Goal: Transaction & Acquisition: Purchase product/service

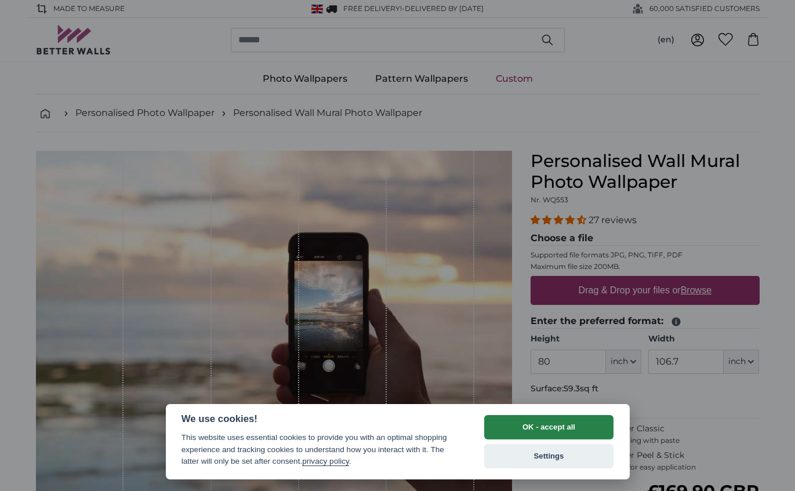
click at [530, 425] on button "OK - accept all" at bounding box center [549, 427] width 130 height 24
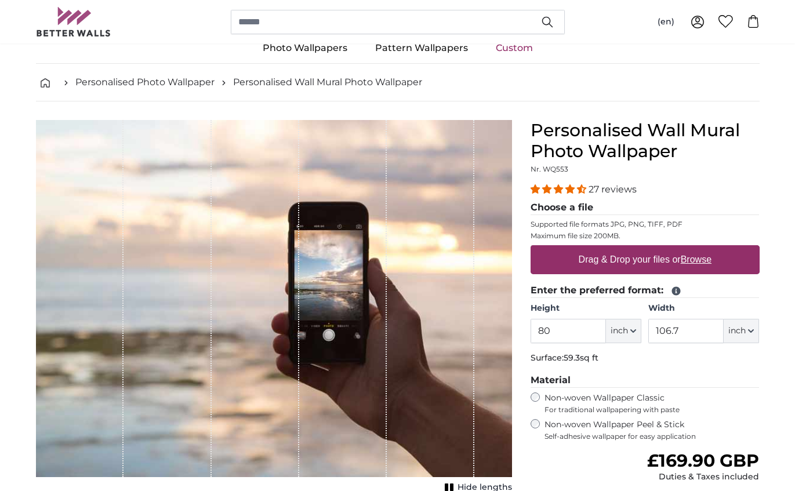
scroll to position [97, 0]
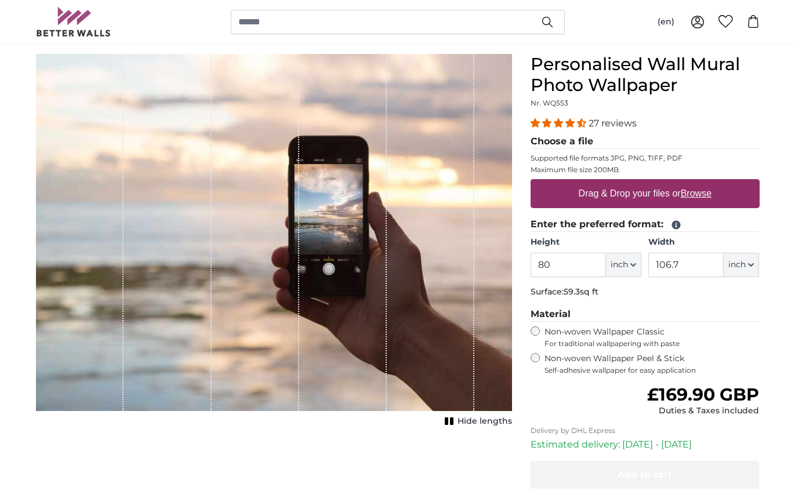
click at [753, 264] on icon "button" at bounding box center [751, 265] width 5 height 2
click at [737, 302] on link "Centimeter (cm)" at bounding box center [742, 295] width 102 height 21
type input "203.2"
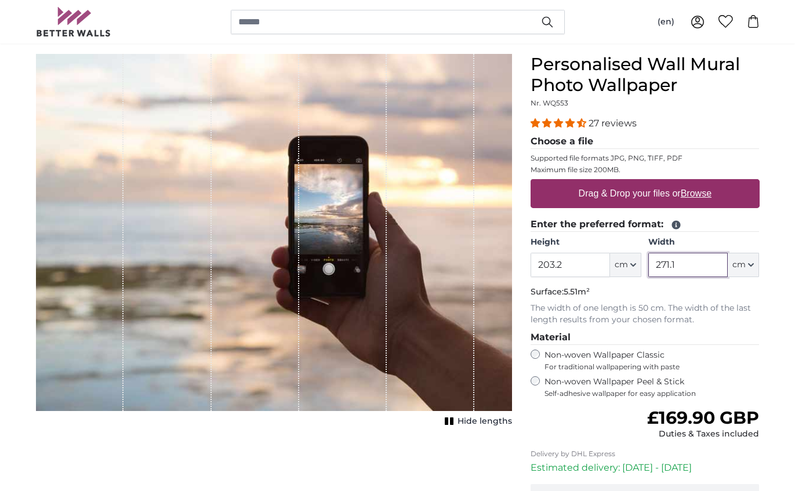
click at [698, 270] on input "271.1" at bounding box center [687, 265] width 79 height 24
drag, startPoint x: 702, startPoint y: 268, endPoint x: 646, endPoint y: 269, distance: 56.8
click at [646, 269] on div "Height 203.2 ft cm Centimeter (cm) Inches (inch) Feet (ft. in.) Width 271.1 ft …" at bounding box center [645, 257] width 229 height 41
type input "400"
click at [730, 288] on p "Surface: 8.13m²" at bounding box center [645, 293] width 229 height 12
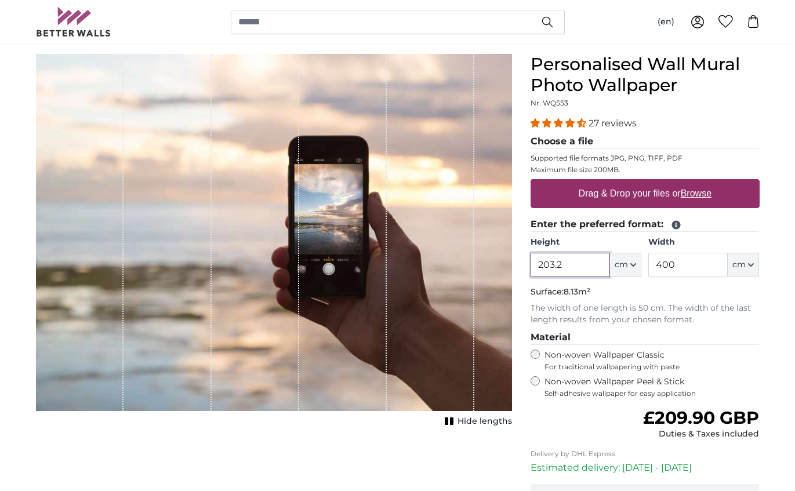
drag, startPoint x: 574, startPoint y: 266, endPoint x: 519, endPoint y: 265, distance: 55.1
click at [519, 265] on product-detail "Cancel Crop image Hide lengths Personalised Wall Mural Photo Wallpaper Nr. WQ55…" at bounding box center [398, 316] width 742 height 562
type input "230"
click at [738, 331] on legend "Material" at bounding box center [645, 338] width 229 height 15
click at [634, 195] on label "Drag & Drop your files or Browse" at bounding box center [645, 193] width 142 height 23
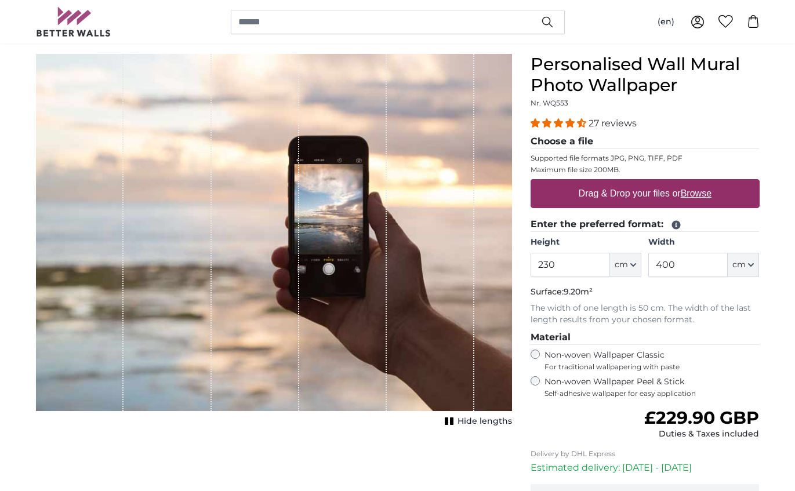
click at [634, 183] on input "Drag & Drop your files or Browse" at bounding box center [645, 180] width 229 height 3
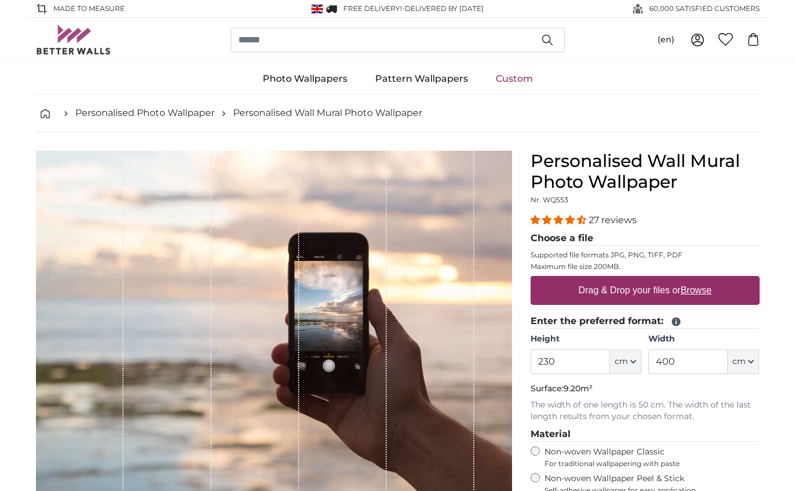
click at [702, 291] on u "Browse" at bounding box center [696, 290] width 31 height 10
click at [702, 280] on input "Drag & Drop your files or Browse" at bounding box center [645, 277] width 229 height 3
type input "**********"
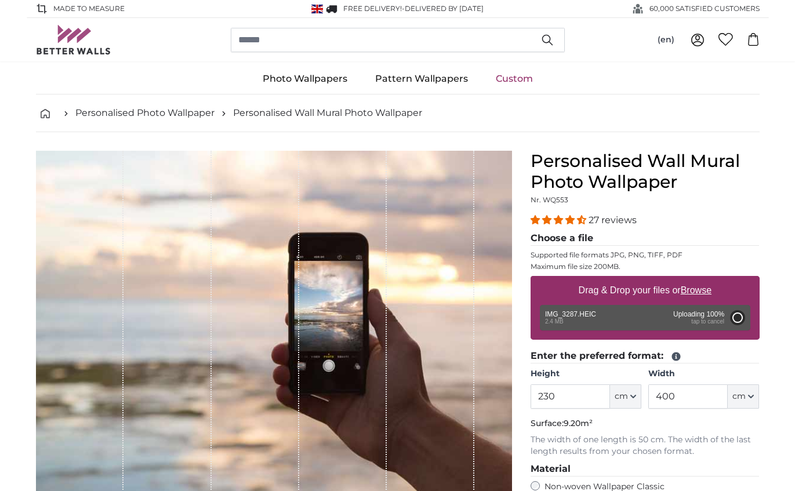
type input "200"
type input "266"
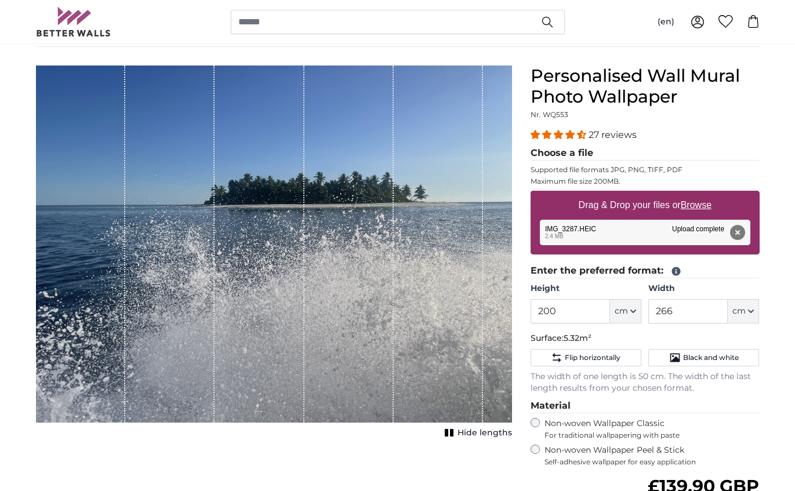
scroll to position [86, 0]
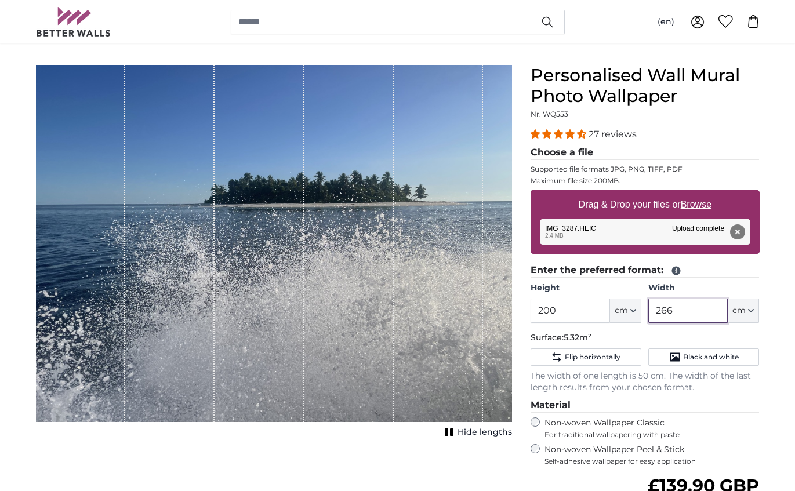
click at [686, 314] on input "266" at bounding box center [687, 311] width 79 height 24
drag, startPoint x: 582, startPoint y: 306, endPoint x: 508, endPoint y: 307, distance: 74.8
click at [508, 307] on product-detail "Cancel Crop image Hide lengths Personalised Wall Mural Photo Wallpaper Nr. WQ55…" at bounding box center [398, 355] width 742 height 619
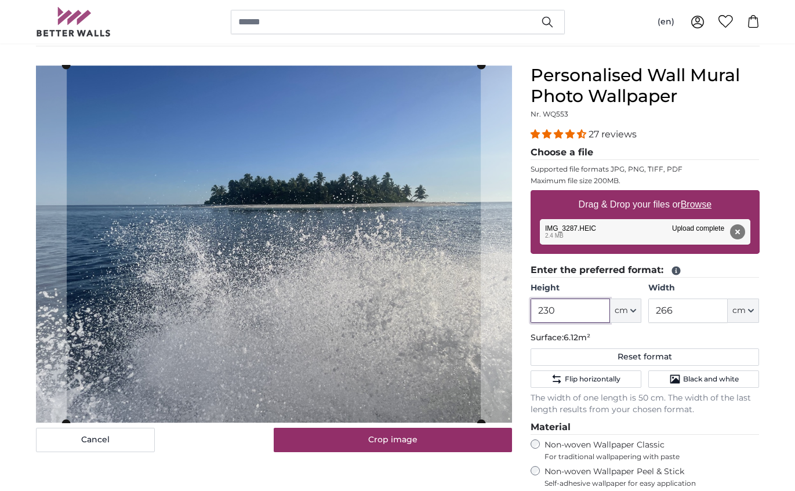
type input "230"
drag, startPoint x: 700, startPoint y: 313, endPoint x: 625, endPoint y: 314, distance: 74.8
click at [625, 314] on div "Height 230 ft cm Centimeter (cm) Inches (inch) Feet (ft. in.) Width 266 ft cm C…" at bounding box center [645, 302] width 229 height 41
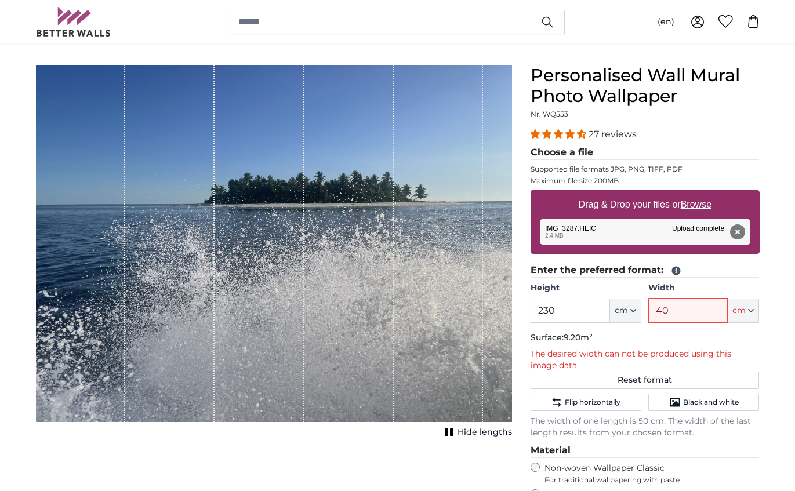
type input "4"
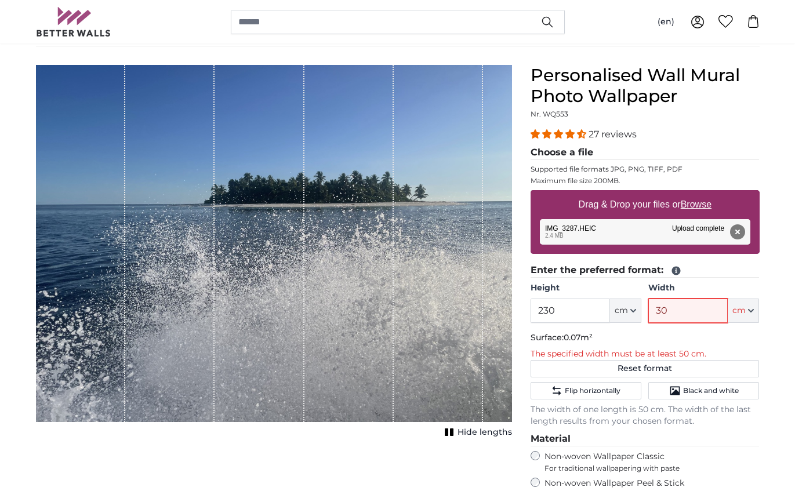
type input "300"
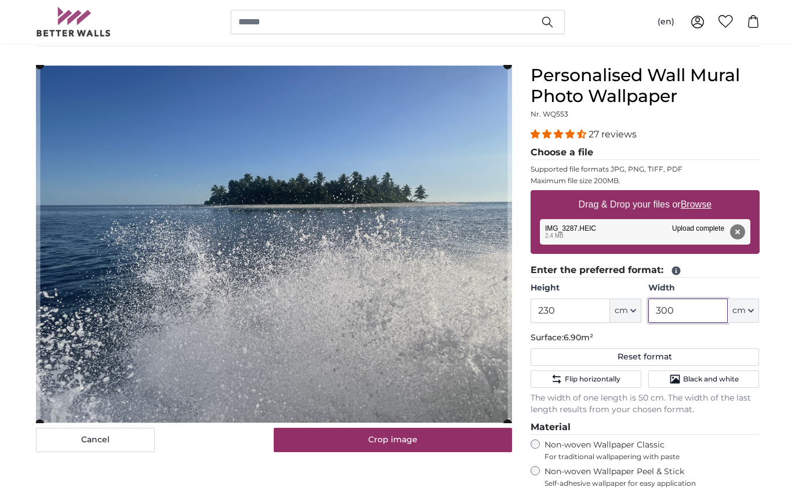
type input "300"
click at [212, 466] on div "Cancel Crop image Hide lengths" at bounding box center [274, 376] width 495 height 622
click at [695, 206] on u "Browse" at bounding box center [696, 205] width 31 height 10
click at [695, 194] on input "Drag & Drop your files or Browse" at bounding box center [645, 191] width 229 height 3
type input "**********"
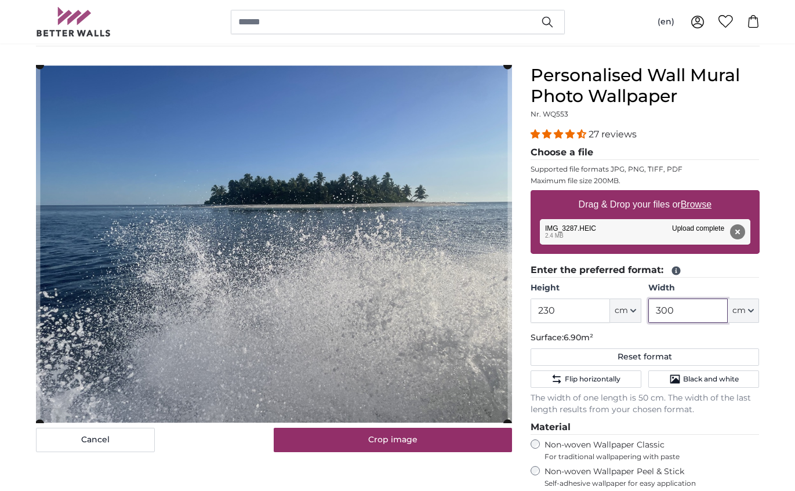
drag, startPoint x: 697, startPoint y: 315, endPoint x: 620, endPoint y: 315, distance: 77.1
click at [620, 315] on div "Height 230 ft cm Centimeter (cm) Inches (inch) Feet (ft. in.) Width 300 ft cm C…" at bounding box center [645, 302] width 229 height 41
click at [738, 229] on button "Remove" at bounding box center [737, 231] width 15 height 15
type input "200"
type input "266"
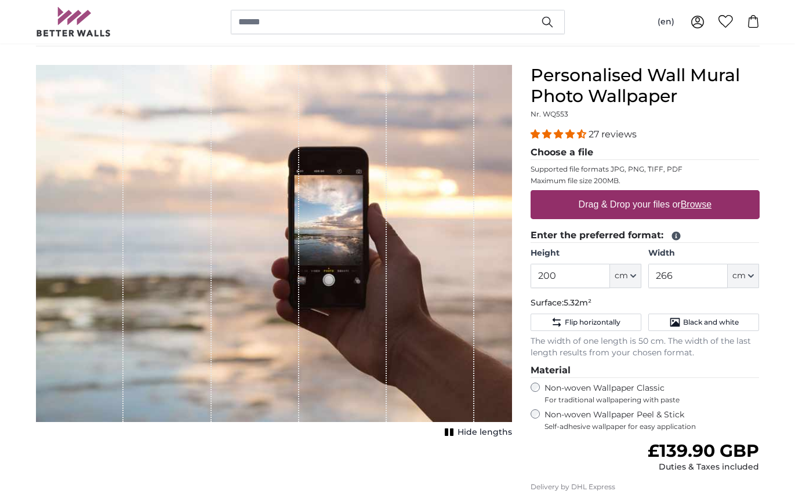
click at [700, 206] on u "Browse" at bounding box center [696, 205] width 31 height 10
click at [700, 194] on input "Drag & Drop your files or Browse" at bounding box center [645, 191] width 229 height 3
type input "**********"
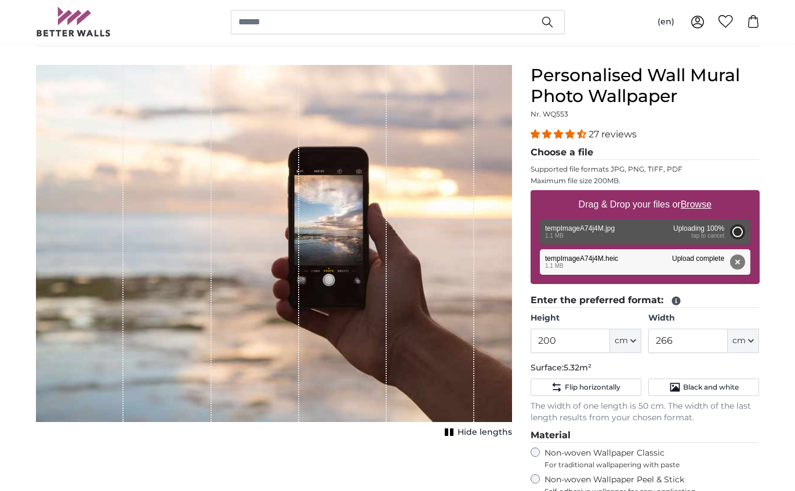
type input "112"
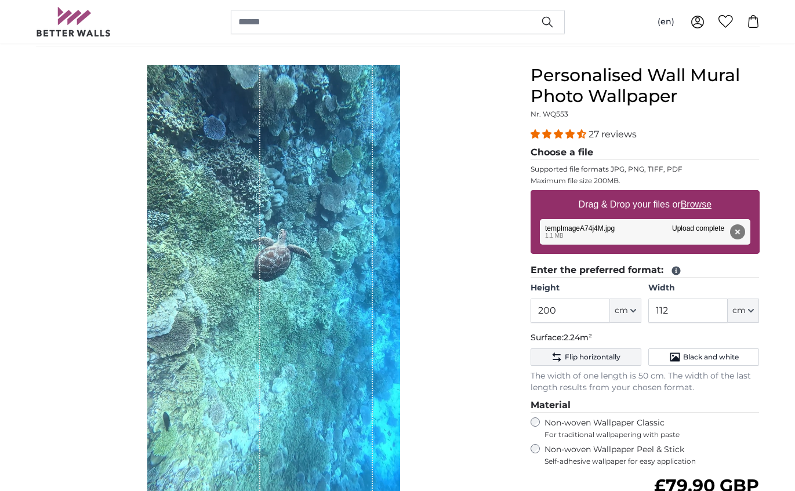
click at [599, 362] on button "Flip horizontally" at bounding box center [586, 357] width 111 height 17
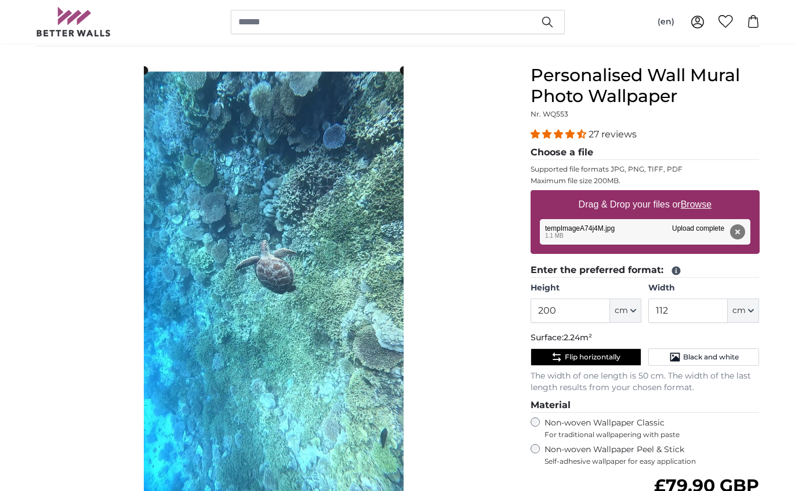
click at [599, 362] on button "Flip horizontally" at bounding box center [586, 357] width 111 height 17
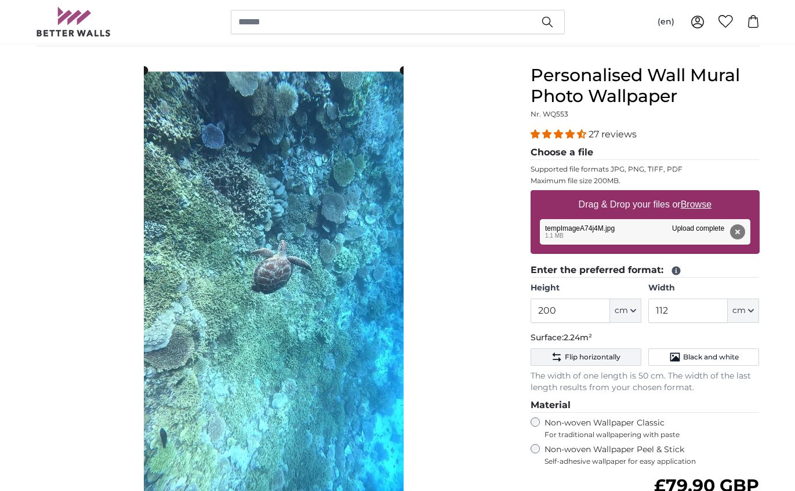
click at [599, 362] on button "Flip horizontally" at bounding box center [586, 357] width 111 height 17
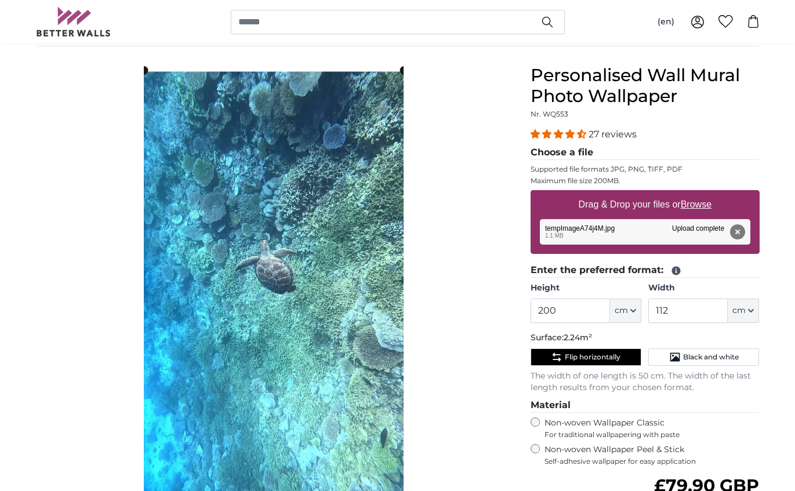
click at [599, 362] on button "Flip horizontally" at bounding box center [586, 357] width 111 height 17
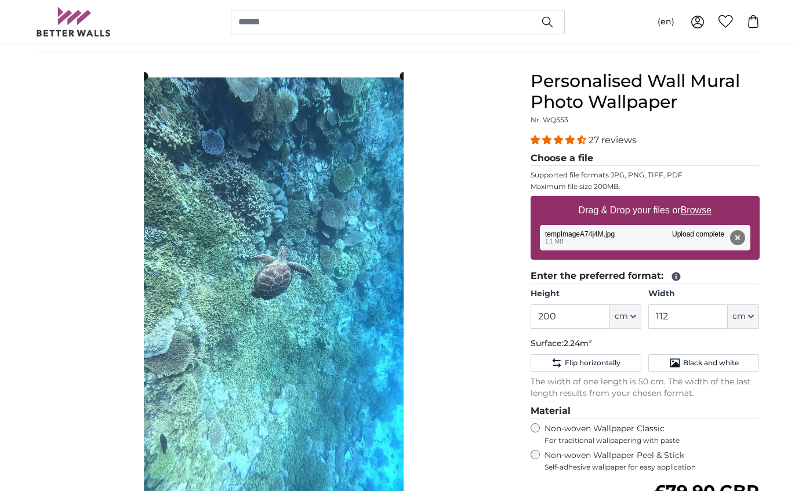
scroll to position [78, 0]
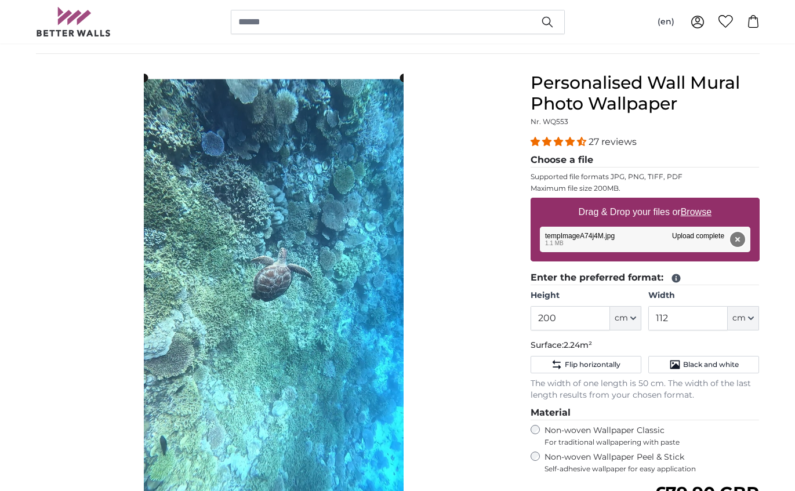
click at [738, 237] on button "Remove" at bounding box center [737, 239] width 15 height 15
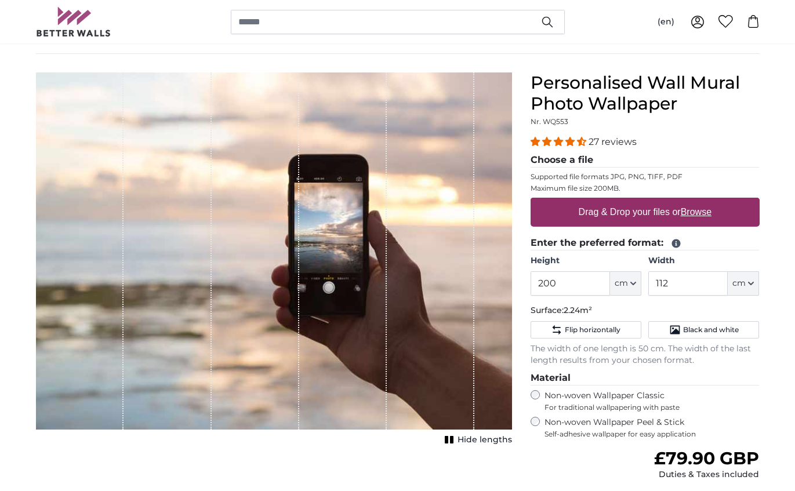
click at [692, 213] on u "Browse" at bounding box center [696, 212] width 31 height 10
click at [692, 201] on input "Drag & Drop your files or Browse" at bounding box center [645, 199] width 229 height 3
type input "**********"
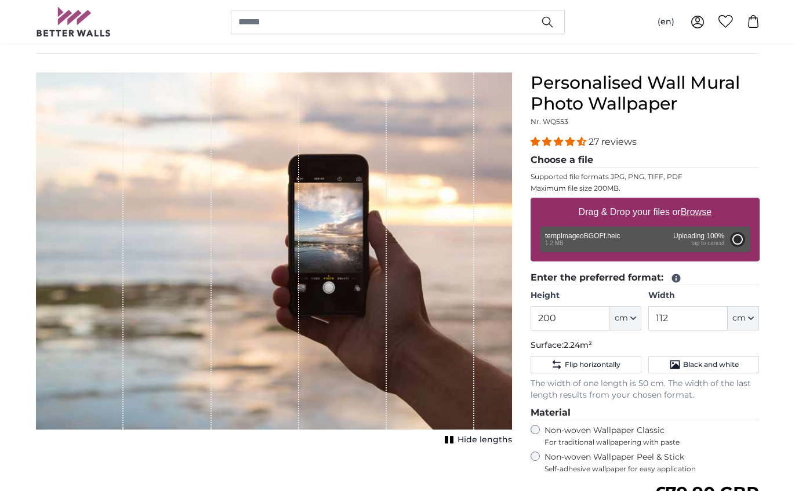
type input "175"
type input "311.5"
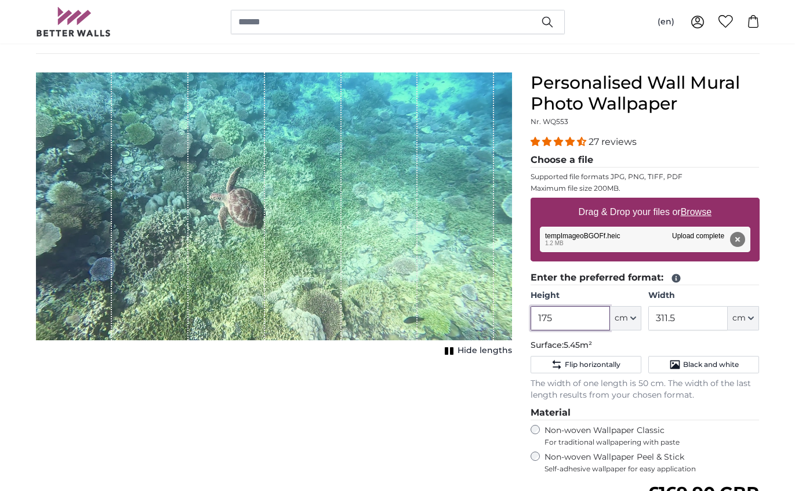
drag, startPoint x: 575, startPoint y: 320, endPoint x: 512, endPoint y: 320, distance: 63.2
click at [512, 320] on product-detail "Cancel Crop image Hide lengths Personalised Wall Mural Photo Wallpaper Nr. WQ55…" at bounding box center [398, 363] width 742 height 619
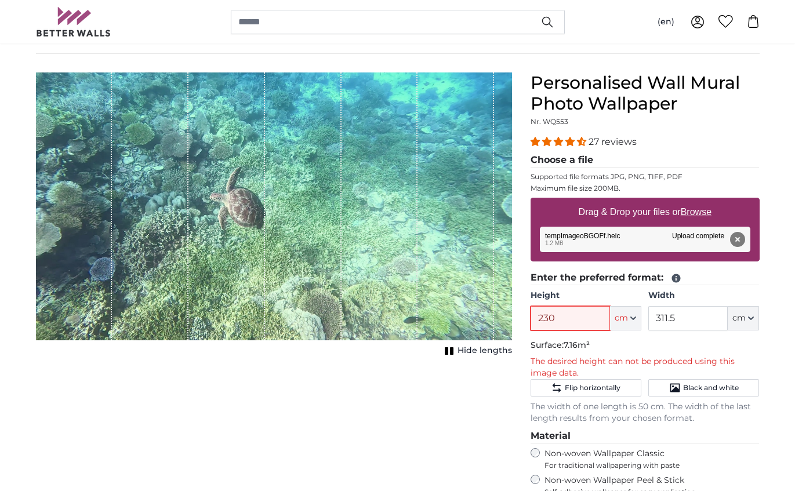
type input "230"
drag, startPoint x: 708, startPoint y: 315, endPoint x: 645, endPoint y: 316, distance: 63.2
click at [645, 316] on div "Height 230 ft cm Centimeter (cm) Inches (inch) Feet (ft. in.) Width 311.5 ft cm…" at bounding box center [645, 310] width 229 height 41
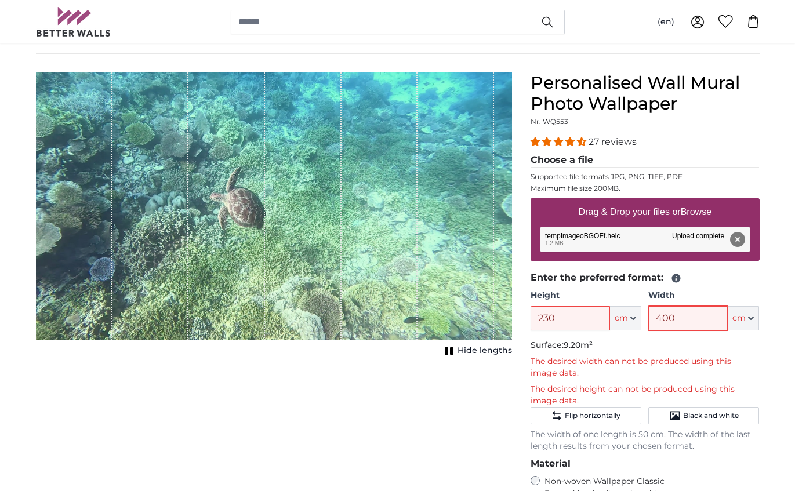
type input "400"
click at [747, 375] on p "The desired width can not be produced using this image data." at bounding box center [645, 367] width 229 height 23
click at [588, 323] on input "230" at bounding box center [570, 318] width 79 height 24
drag, startPoint x: 579, startPoint y: 319, endPoint x: 497, endPoint y: 319, distance: 81.8
click at [497, 318] on product-detail "Cancel Crop image Hide lengths Personalised Wall Mural Photo Wallpaper Nr. WQ55…" at bounding box center [398, 389] width 742 height 670
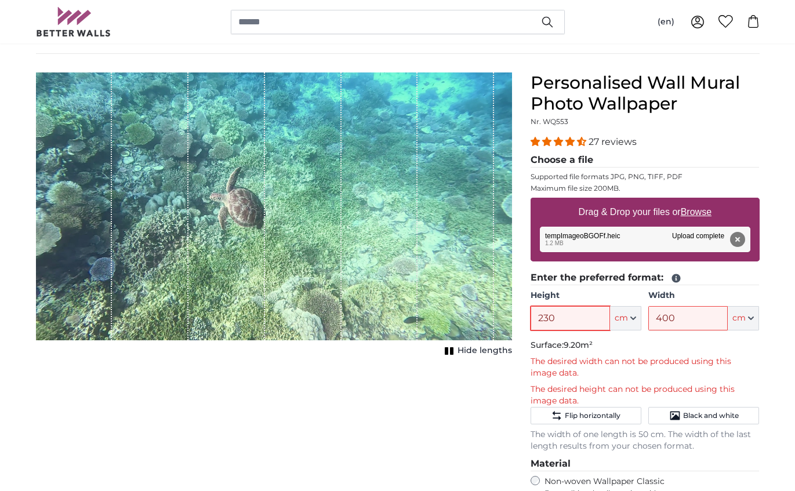
click at [555, 314] on input "230" at bounding box center [570, 318] width 79 height 24
drag, startPoint x: 561, startPoint y: 317, endPoint x: 514, endPoint y: 317, distance: 47.0
click at [514, 317] on product-detail "Cancel Crop image Hide lengths Personalised Wall Mural Photo Wallpaper Nr. WQ55…" at bounding box center [398, 389] width 742 height 670
click at [365, 408] on div "Cancel Crop image Hide lengths" at bounding box center [274, 398] width 495 height 651
click at [688, 341] on p "Surface: 8.00m²" at bounding box center [645, 346] width 229 height 12
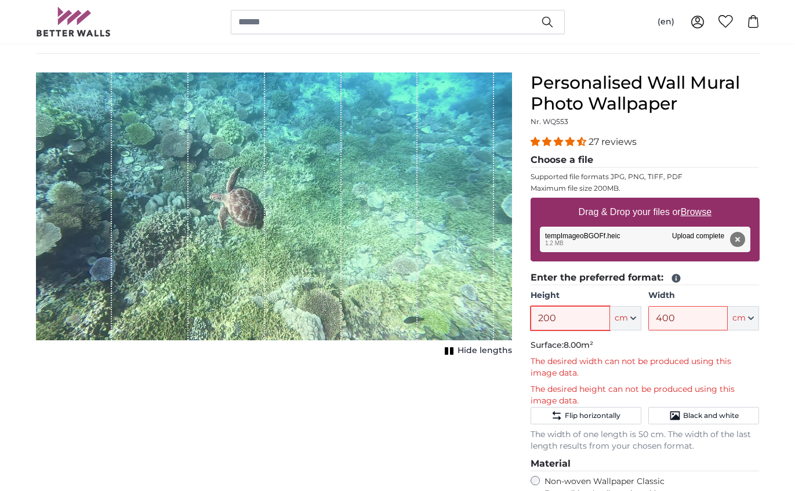
drag, startPoint x: 579, startPoint y: 316, endPoint x: 498, endPoint y: 316, distance: 80.6
click at [498, 316] on product-detail "Cancel Crop image Hide lengths Personalised Wall Mural Photo Wallpaper Nr. WQ55…" at bounding box center [398, 389] width 742 height 670
type input "180"
click at [392, 403] on div "Cancel Crop image Hide lengths" at bounding box center [274, 398] width 495 height 651
drag, startPoint x: 691, startPoint y: 322, endPoint x: 635, endPoint y: 329, distance: 57.3
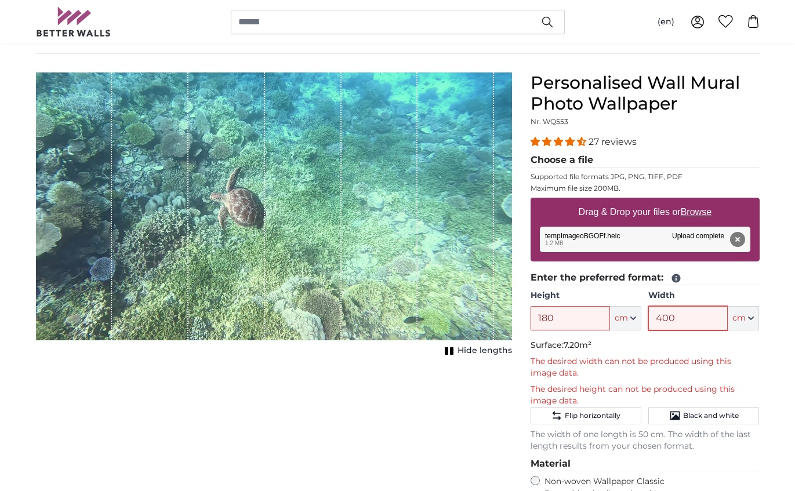
click at [635, 329] on div "Height 180 ft cm Centimeter (cm) Inches (inch) Feet (ft. in.) Width 400 ft cm C…" at bounding box center [645, 310] width 229 height 41
drag, startPoint x: 679, startPoint y: 317, endPoint x: 599, endPoint y: 316, distance: 80.1
click at [599, 316] on div "Height 180 ft cm Centimeter (cm) Inches (inch) Feet (ft. in.) Width 400 ft cm C…" at bounding box center [645, 310] width 229 height 41
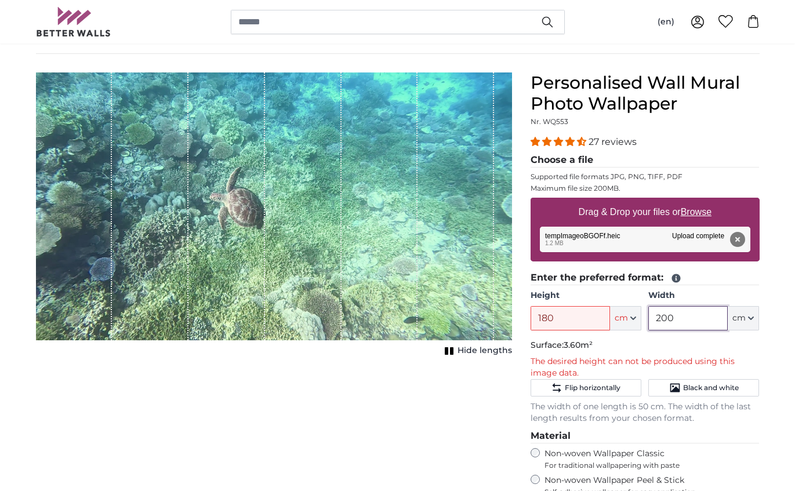
type input "200"
drag, startPoint x: 563, startPoint y: 317, endPoint x: 495, endPoint y: 316, distance: 67.9
click at [495, 316] on product-detail "Cancel Crop image Hide lengths Personalised Wall Mural Photo Wallpaper Nr. WQ55…" at bounding box center [398, 375] width 742 height 642
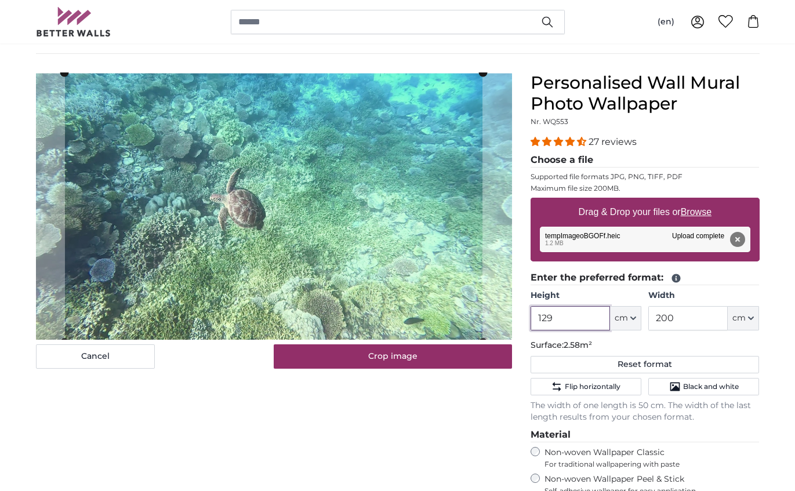
drag, startPoint x: 560, startPoint y: 317, endPoint x: 512, endPoint y: 313, distance: 48.3
click at [512, 313] on product-detail "Cancel Crop image Hide lengths Personalised Wall Mural Photo Wallpaper Nr. WQ55…" at bounding box center [398, 374] width 742 height 641
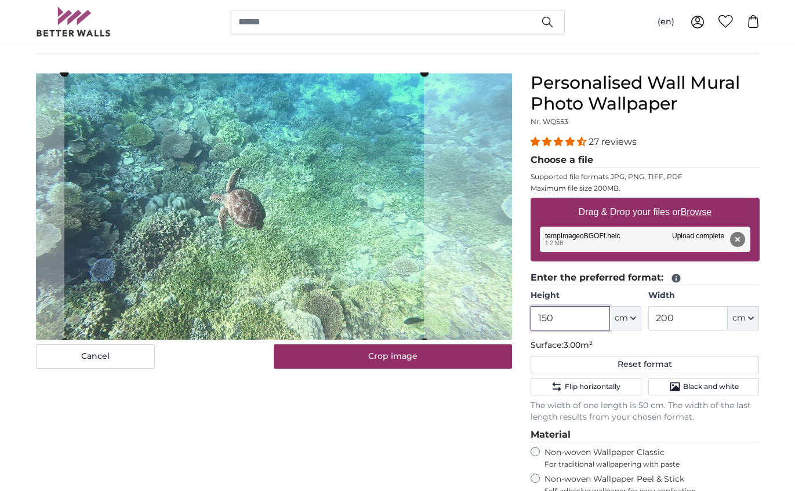
click at [254, 264] on cropper-handle at bounding box center [244, 208] width 360 height 270
type input "150"
drag, startPoint x: 696, startPoint y: 319, endPoint x: 624, endPoint y: 320, distance: 71.9
click at [624, 320] on div "Height 150 ft cm Centimeter (cm) Inches (inch) Feet (ft. in.) Width 200 ft cm C…" at bounding box center [645, 310] width 229 height 41
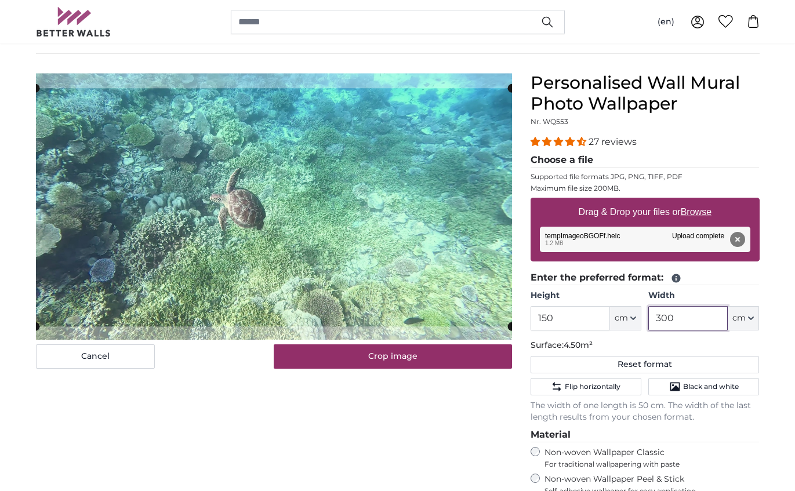
type input "300"
click at [366, 443] on div "Cancel Crop image Hide lengths" at bounding box center [274, 384] width 495 height 622
drag, startPoint x: 572, startPoint y: 315, endPoint x: 506, endPoint y: 316, distance: 66.7
click at [506, 316] on product-detail "Cancel Crop image Hide lengths Personalised Wall Mural Photo Wallpaper Nr. WQ55…" at bounding box center [398, 374] width 742 height 641
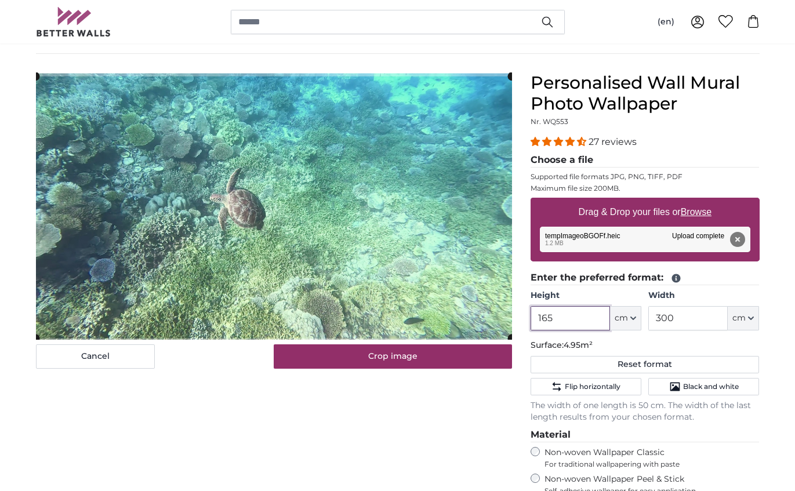
type input "165"
click at [684, 320] on input "300" at bounding box center [687, 318] width 79 height 24
drag, startPoint x: 685, startPoint y: 318, endPoint x: 625, endPoint y: 318, distance: 59.7
click at [625, 318] on div "Height 165 ft cm Centimeter (cm) Inches (inch) Feet (ft. in.) Width 300 ft cm C…" at bounding box center [645, 310] width 229 height 41
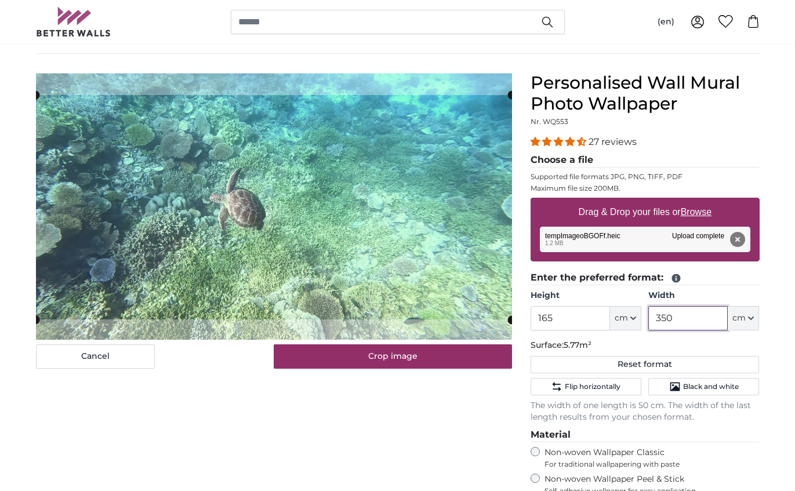
type input "350"
drag, startPoint x: 560, startPoint y: 313, endPoint x: 521, endPoint y: 313, distance: 38.9
click at [521, 313] on div "Personalised Wall Mural Photo Wallpaper Nr. WQ553 27 reviews Choose a file Supp…" at bounding box center [645, 384] width 248 height 622
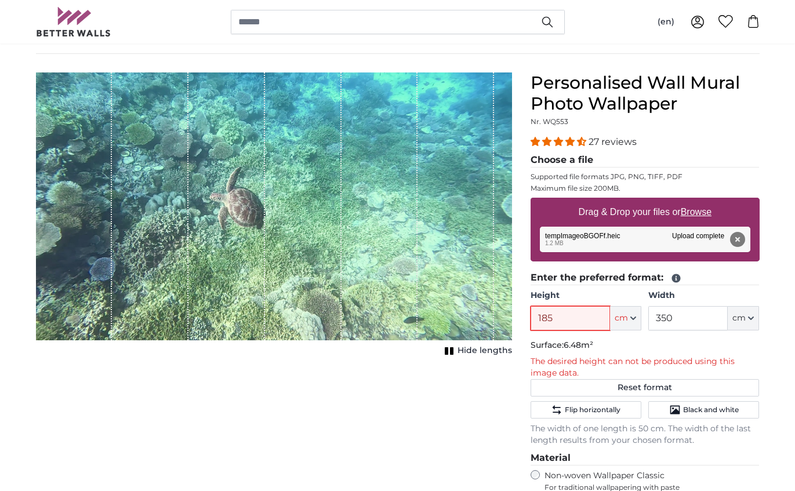
click at [563, 316] on input "185" at bounding box center [570, 318] width 79 height 24
drag, startPoint x: 556, startPoint y: 319, endPoint x: 549, endPoint y: 316, distance: 7.5
click at [549, 318] on input "185" at bounding box center [570, 318] width 79 height 24
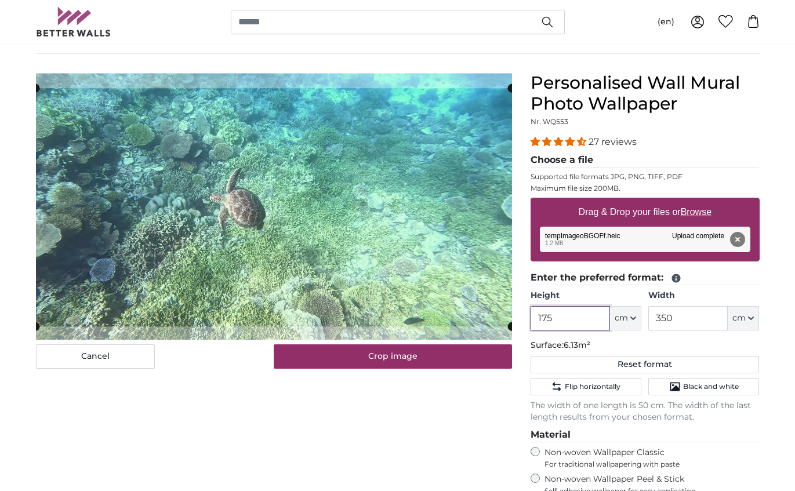
type input "175"
click at [333, 469] on div "Cancel Crop image Hide lengths" at bounding box center [274, 384] width 495 height 622
click at [736, 242] on button "Remove" at bounding box center [737, 239] width 15 height 15
type input "311.5"
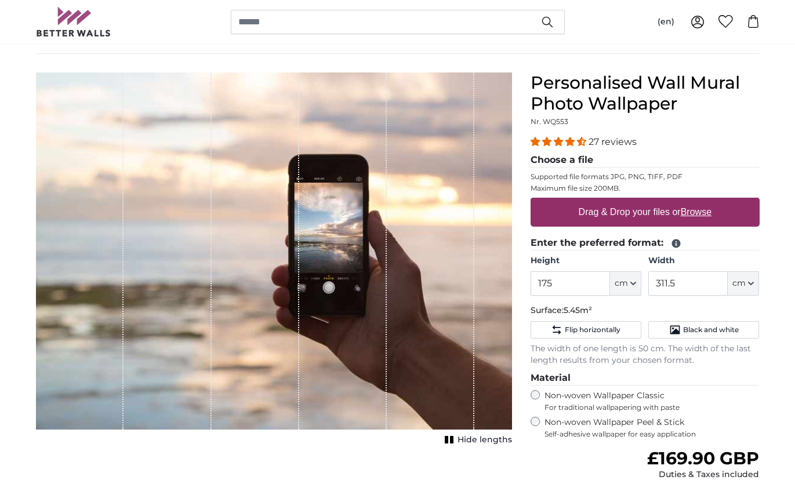
click at [701, 210] on u "Browse" at bounding box center [696, 212] width 31 height 10
click at [701, 201] on input "Drag & Drop your files or Browse" at bounding box center [645, 199] width 229 height 3
type input "**********"
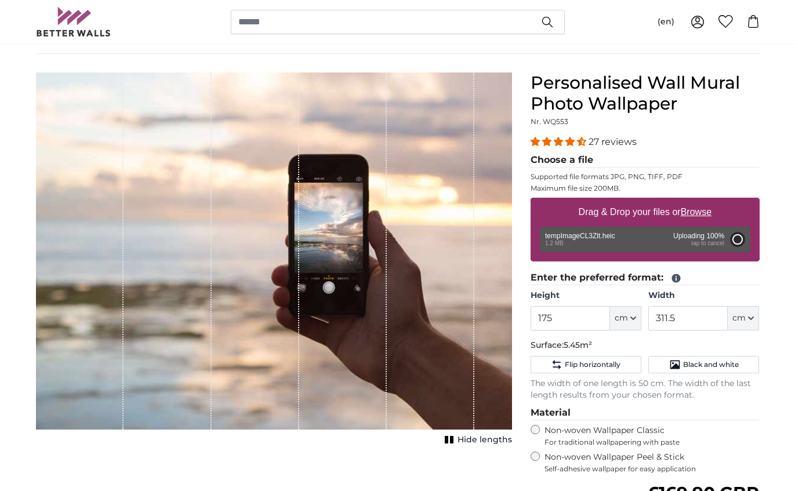
type input "175"
type input "311.5"
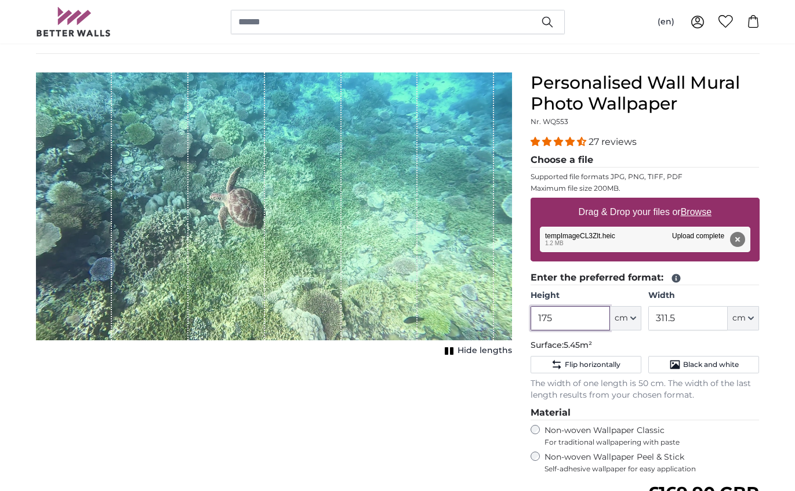
drag, startPoint x: 571, startPoint y: 322, endPoint x: 509, endPoint y: 320, distance: 61.5
click at [509, 320] on product-detail "Cancel Crop image Hide lengths Personalised Wall Mural Photo Wallpaper Nr. WQ55…" at bounding box center [398, 363] width 742 height 619
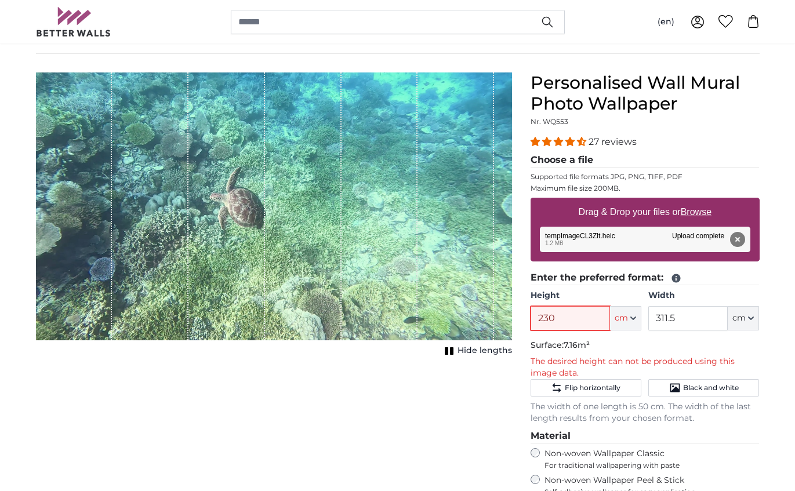
type input "230"
drag, startPoint x: 707, startPoint y: 317, endPoint x: 604, endPoint y: 316, distance: 102.7
click at [604, 316] on div "Height 230 ft cm Centimeter (cm) Inches (inch) Feet (ft. in.) Width 311.5 ft cm…" at bounding box center [645, 310] width 229 height 41
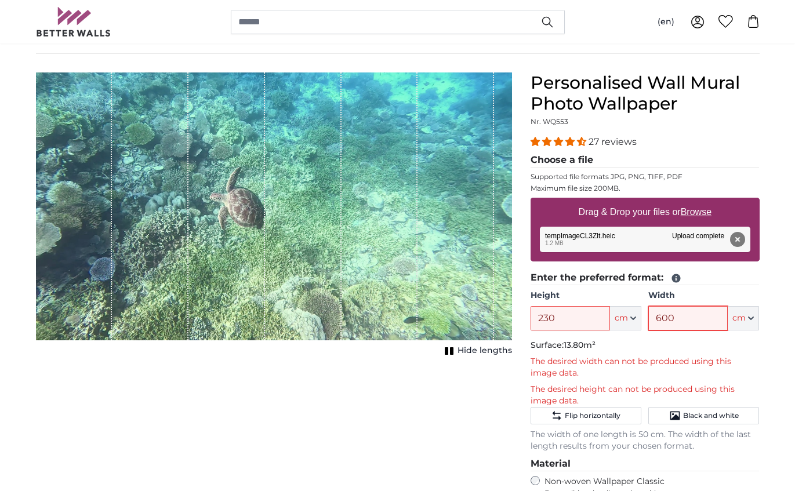
type input "600"
click at [378, 416] on div "Cancel Crop image Hide lengths" at bounding box center [274, 398] width 495 height 651
click at [567, 301] on label "Height" at bounding box center [586, 296] width 111 height 12
click at [567, 306] on input "230" at bounding box center [570, 318] width 79 height 24
click at [566, 318] on input "230" at bounding box center [570, 318] width 79 height 24
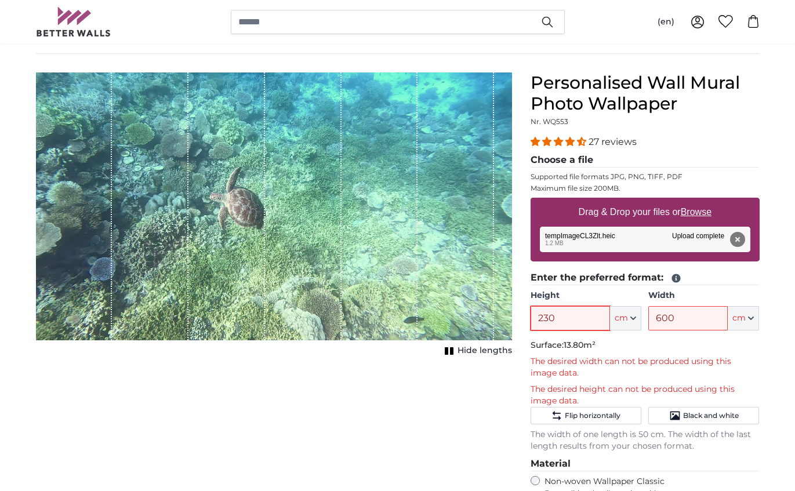
drag, startPoint x: 575, startPoint y: 322, endPoint x: 531, endPoint y: 321, distance: 43.5
click at [531, 321] on input "230" at bounding box center [570, 318] width 79 height 24
type input "200"
click at [267, 407] on div "Cancel Crop image Hide lengths" at bounding box center [274, 398] width 495 height 651
drag, startPoint x: 688, startPoint y: 318, endPoint x: 628, endPoint y: 318, distance: 59.7
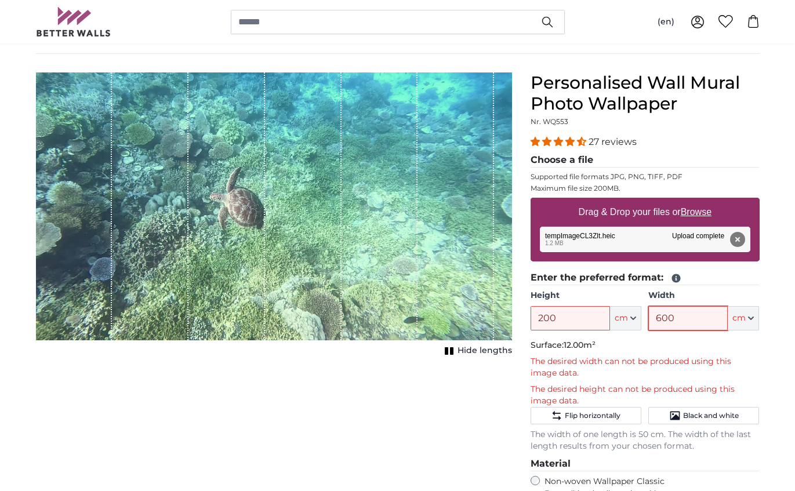
click at [628, 318] on div "Height 200 ft cm Centimeter (cm) Inches (inch) Feet (ft. in.) Width 600 ft cm C…" at bounding box center [645, 310] width 229 height 41
type input "400"
drag, startPoint x: 566, startPoint y: 314, endPoint x: 485, endPoint y: 313, distance: 81.2
click at [485, 313] on product-detail "Cancel Crop image Hide lengths Personalised Wall Mural Photo Wallpaper Nr. WQ55…" at bounding box center [398, 389] width 742 height 670
click at [258, 441] on div "Cancel Crop image Hide lengths" at bounding box center [274, 398] width 495 height 651
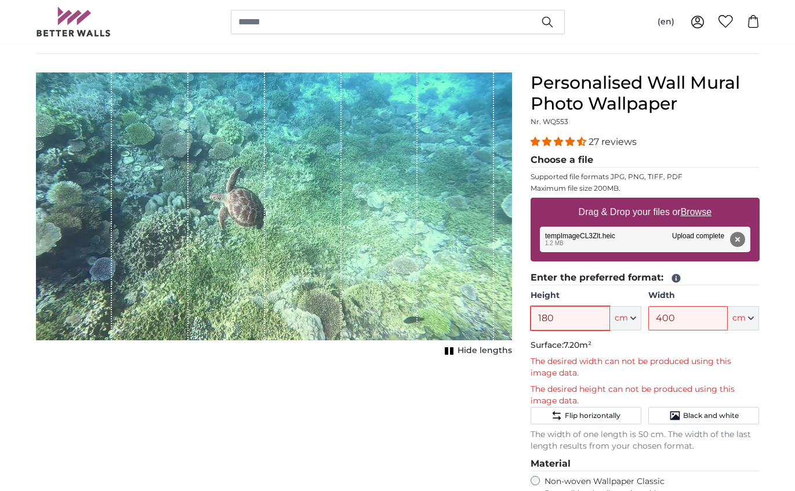
drag, startPoint x: 565, startPoint y: 320, endPoint x: 483, endPoint y: 320, distance: 81.8
click at [483, 320] on product-detail "Cancel Crop image Hide lengths Personalised Wall Mural Photo Wallpaper Nr. WQ55…" at bounding box center [398, 389] width 742 height 670
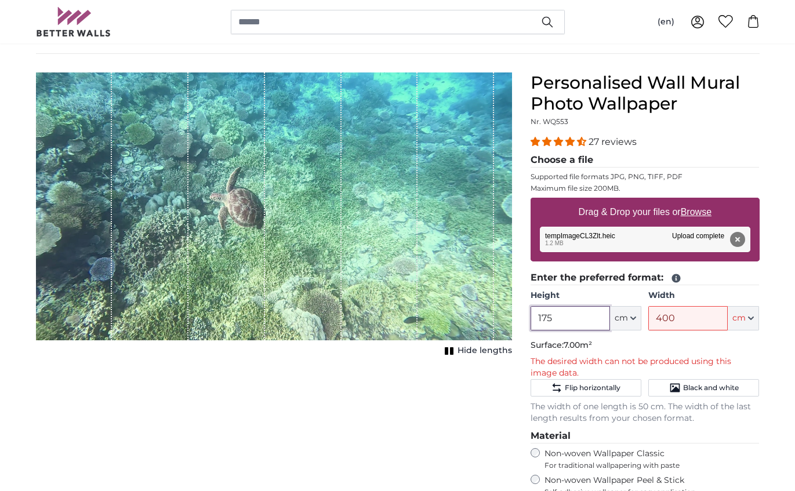
type input "175"
click at [436, 423] on div "Cancel Crop image Hide lengths" at bounding box center [274, 385] width 495 height 624
